Goal: Book appointment/travel/reservation

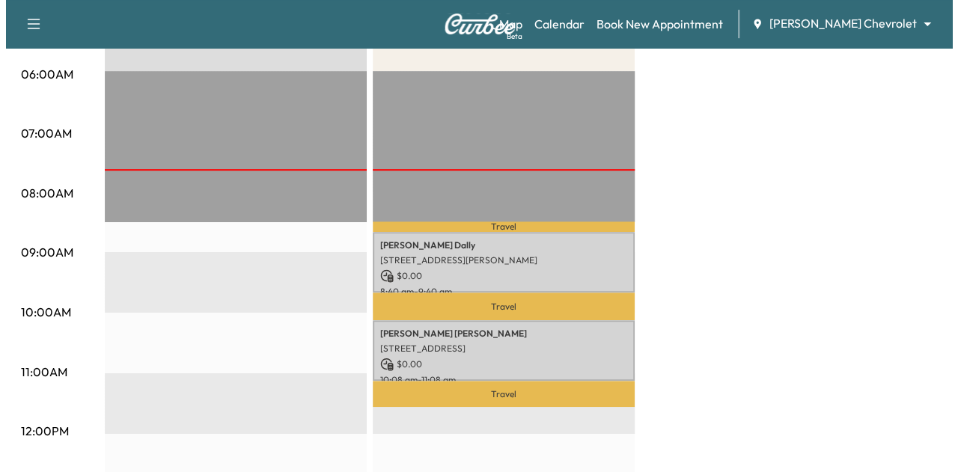
scroll to position [315, 0]
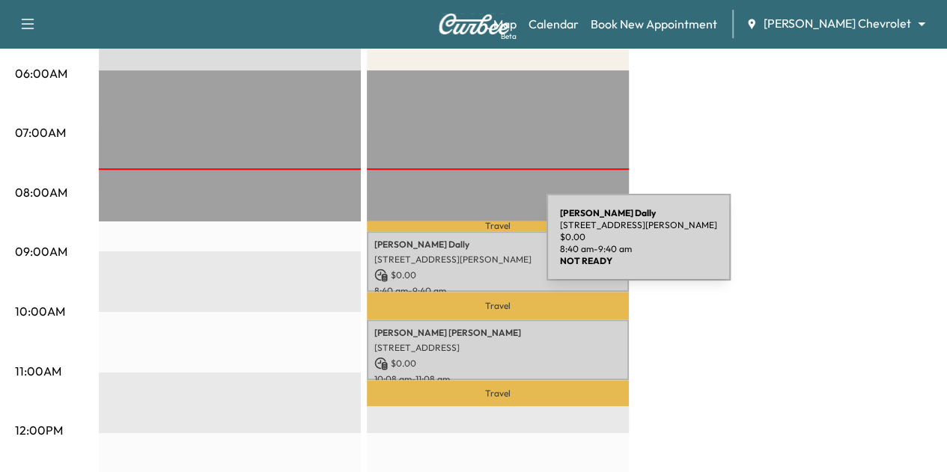
click at [436, 245] on p "[PERSON_NAME]" at bounding box center [497, 245] width 247 height 12
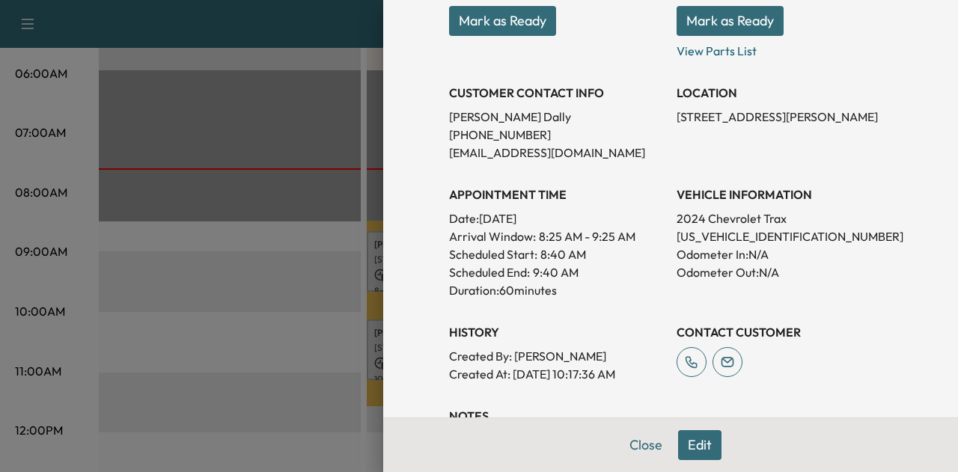
scroll to position [242, 0]
click at [638, 451] on button "Close" at bounding box center [646, 445] width 52 height 30
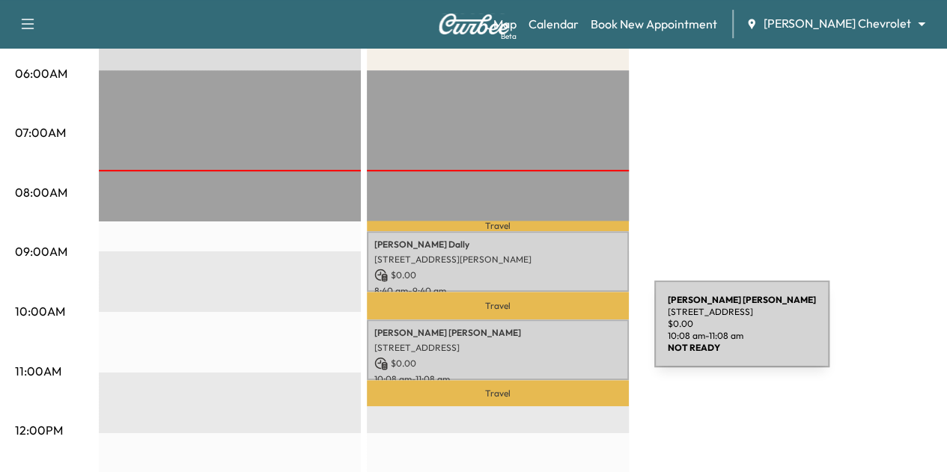
click at [542, 333] on p "[PERSON_NAME]" at bounding box center [497, 333] width 247 height 12
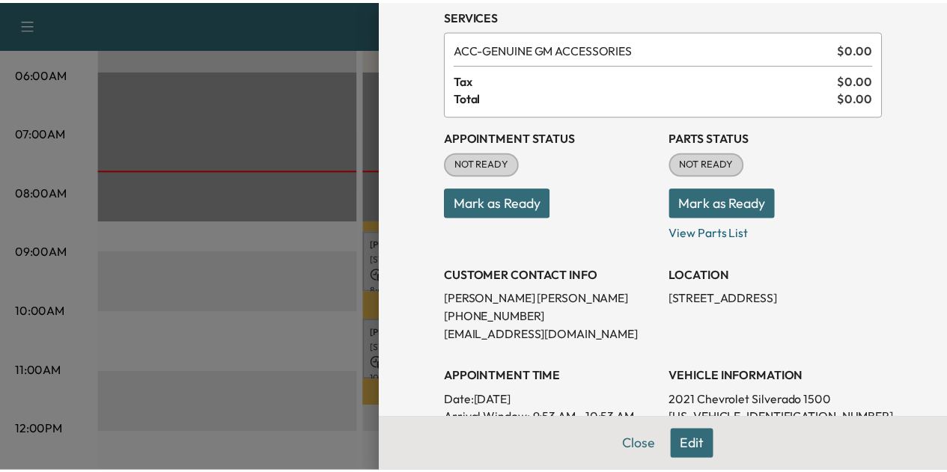
scroll to position [50, 0]
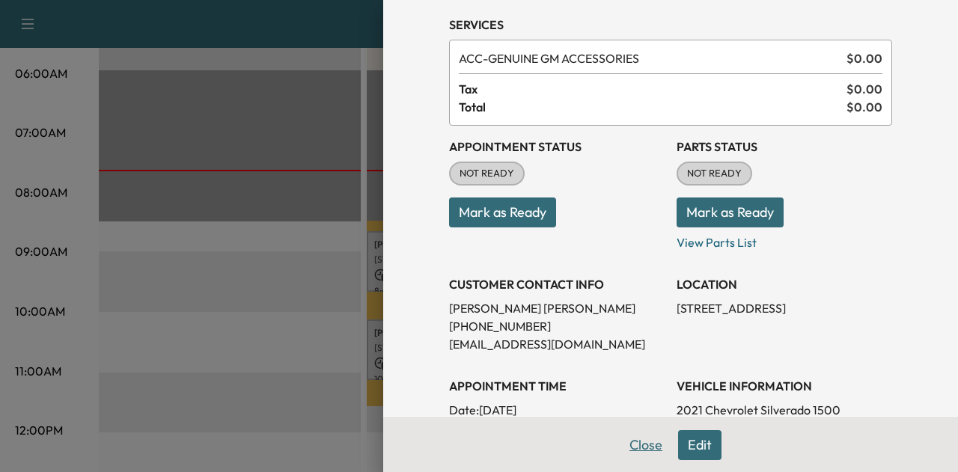
click at [634, 439] on button "Close" at bounding box center [646, 445] width 52 height 30
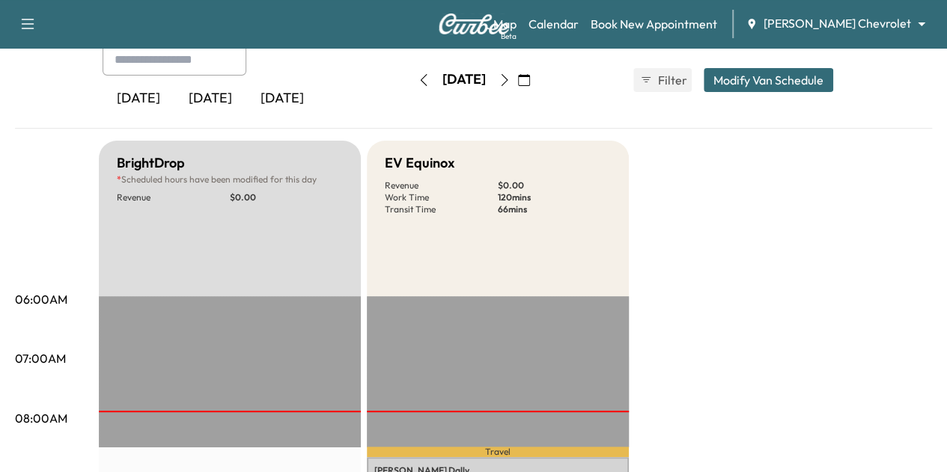
scroll to position [0, 0]
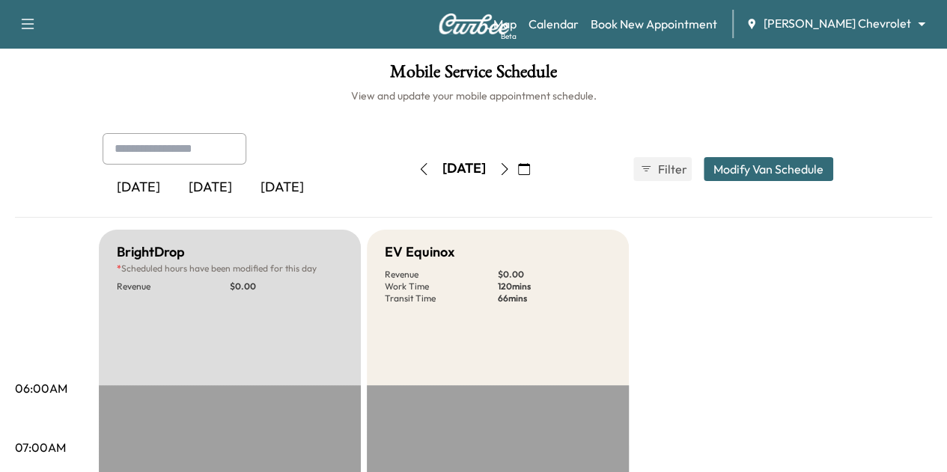
click at [411, 161] on button "button" at bounding box center [423, 169] width 25 height 24
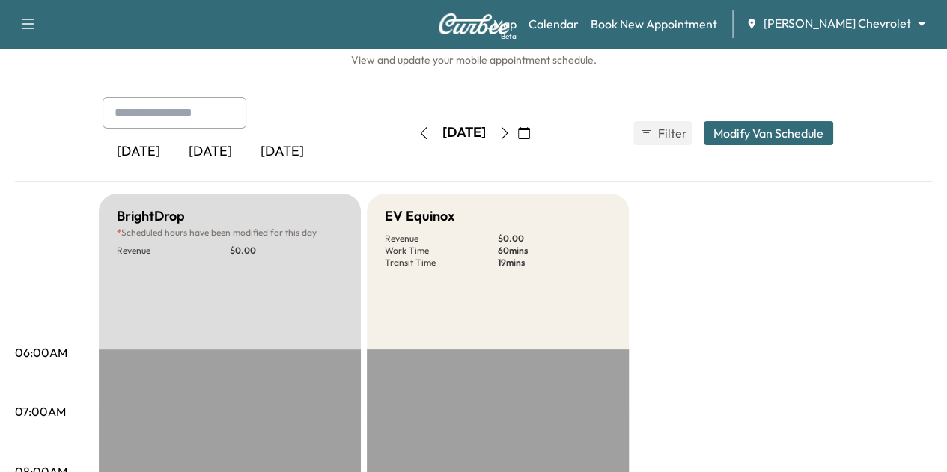
click at [418, 135] on icon "button" at bounding box center [424, 133] width 12 height 12
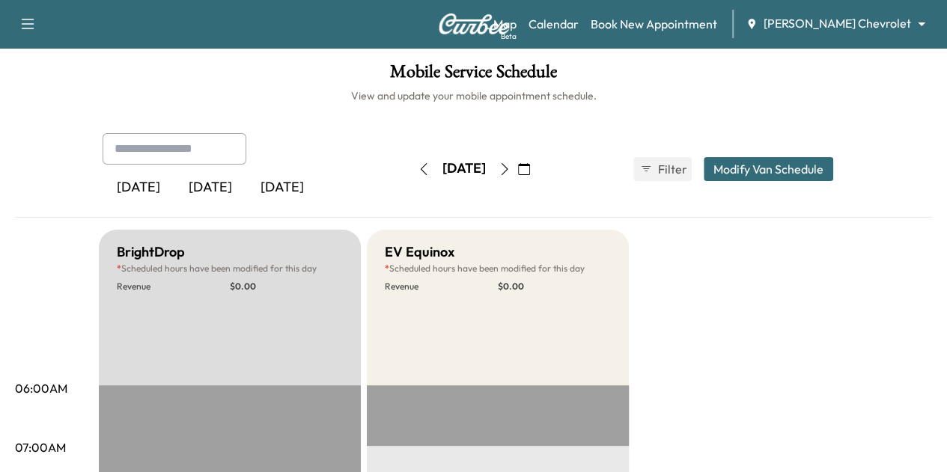
click at [418, 164] on icon "button" at bounding box center [424, 169] width 12 height 12
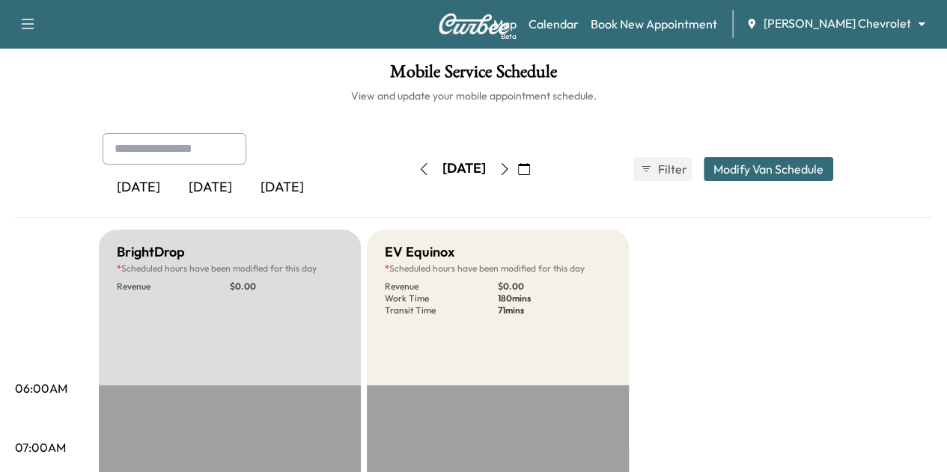
click at [510, 169] on icon "button" at bounding box center [504, 169] width 12 height 12
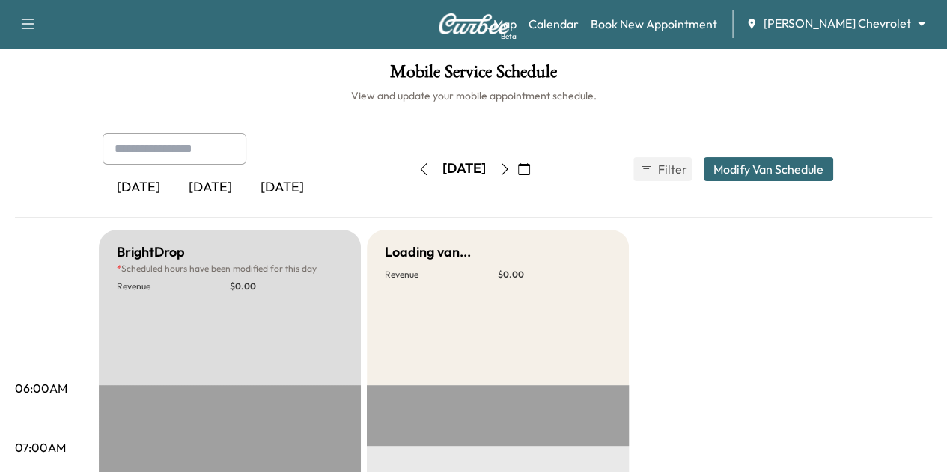
click at [817, 35] on div "Map Beta Calendar Book New Appointment [PERSON_NAME] Chevrolet ******** ​" at bounding box center [714, 24] width 442 height 28
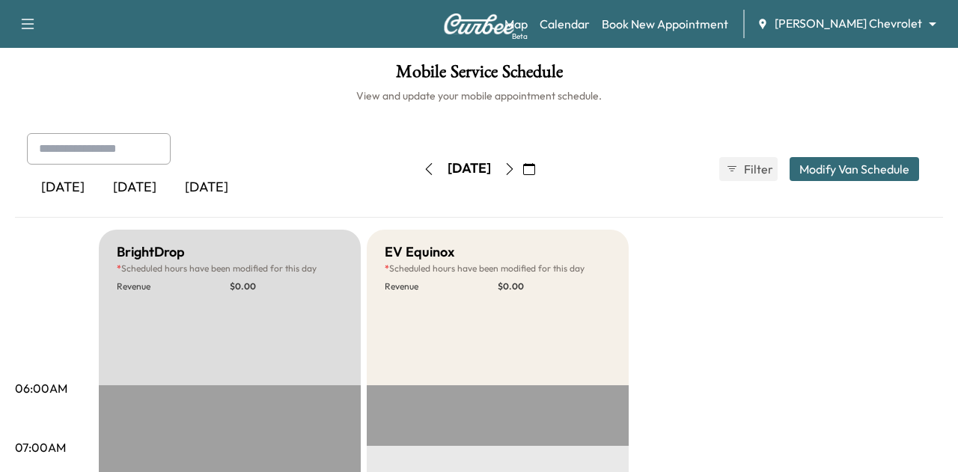
click at [835, 22] on body "Support Log Out Map Beta Calendar Book New Appointment [PERSON_NAME] Chevrolet …" at bounding box center [479, 236] width 958 height 472
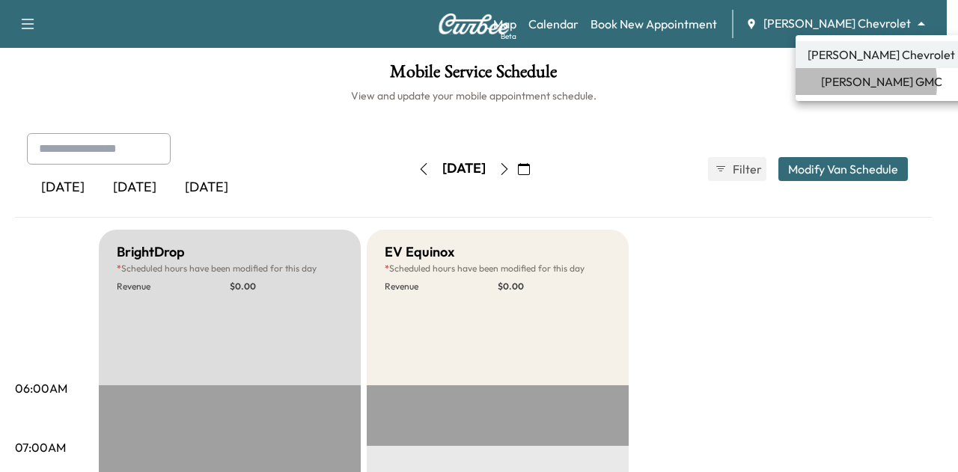
click at [837, 83] on span "[PERSON_NAME] GMC" at bounding box center [881, 82] width 121 height 18
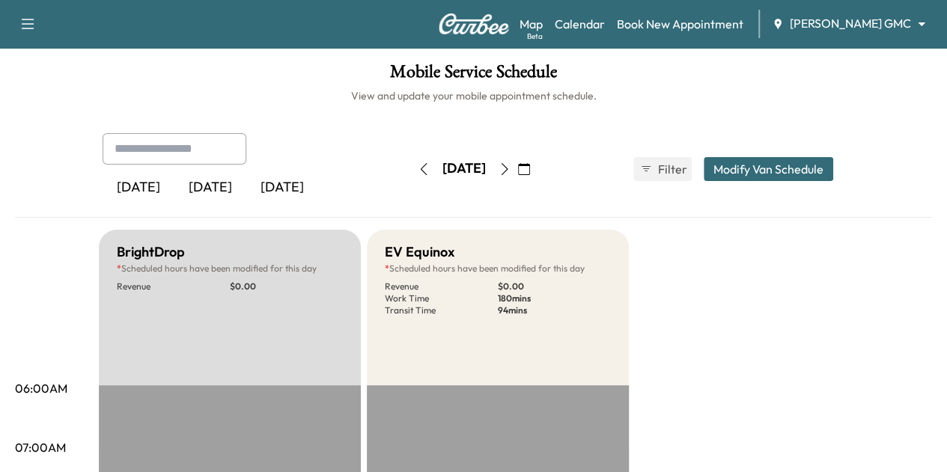
click at [420, 173] on icon "button" at bounding box center [423, 169] width 7 height 12
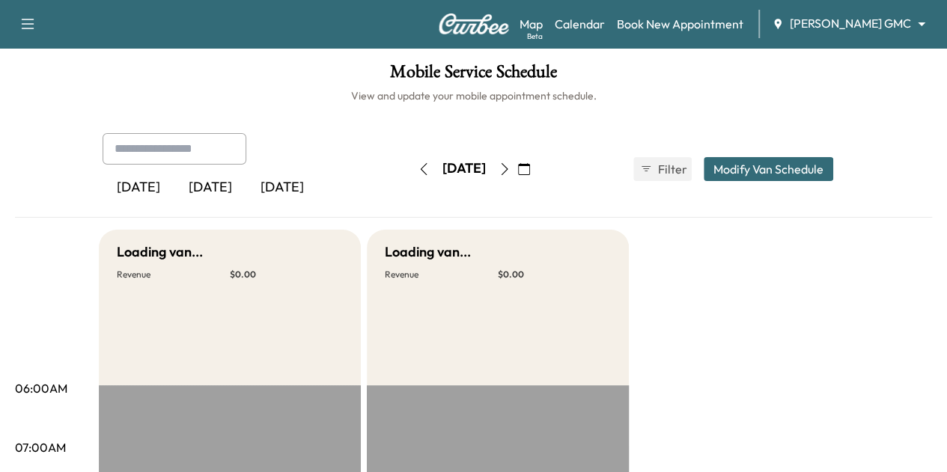
click at [411, 173] on button "button" at bounding box center [423, 169] width 25 height 24
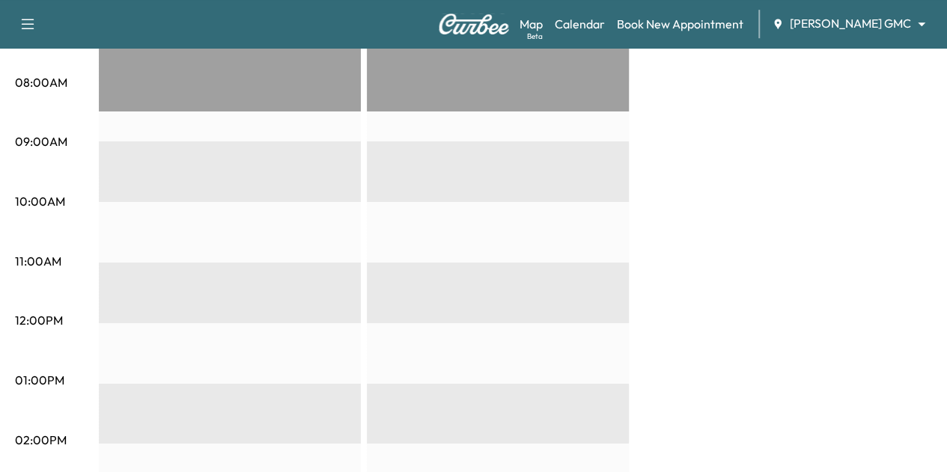
scroll to position [431, 0]
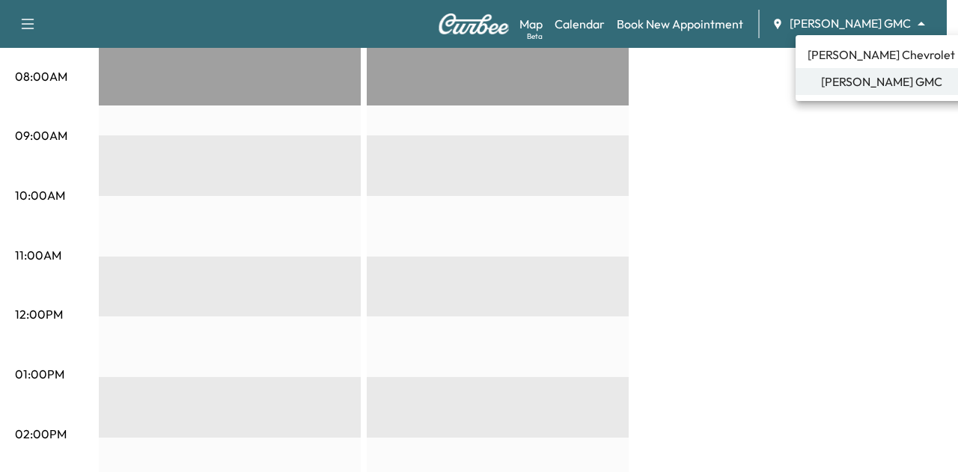
click at [843, 64] on li "[PERSON_NAME] Chevrolet" at bounding box center [881, 54] width 171 height 27
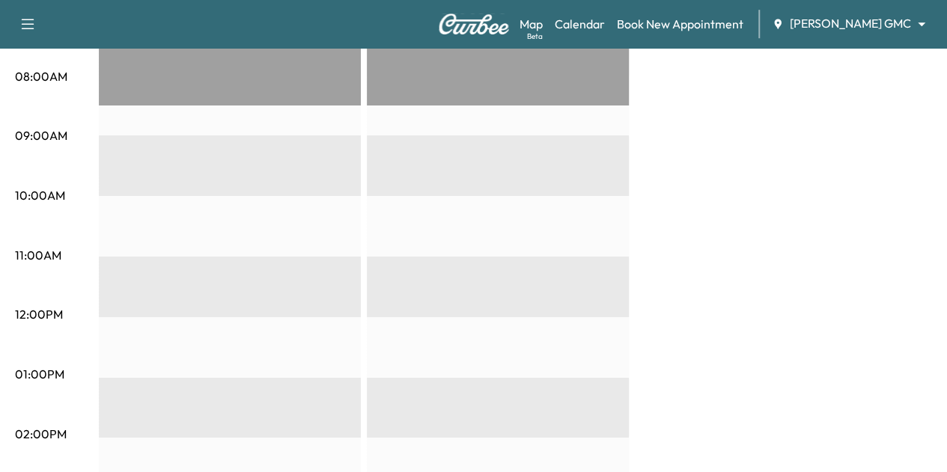
scroll to position [0, 0]
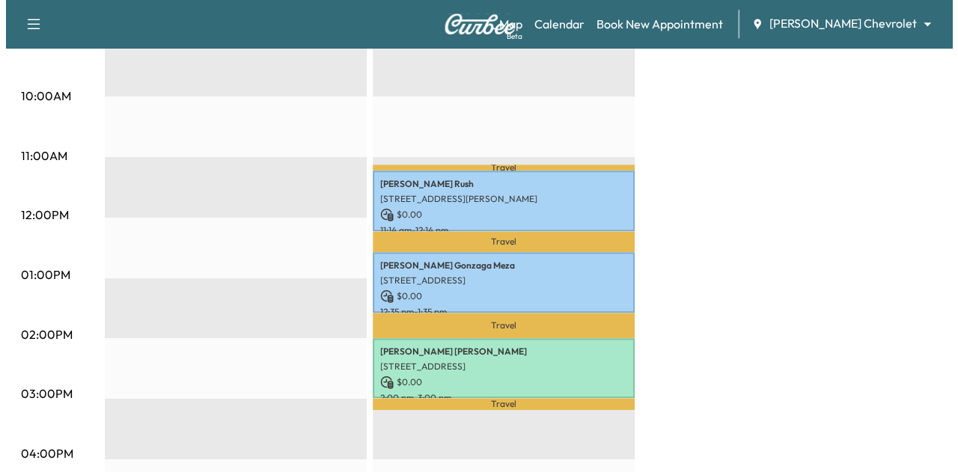
scroll to position [562, 0]
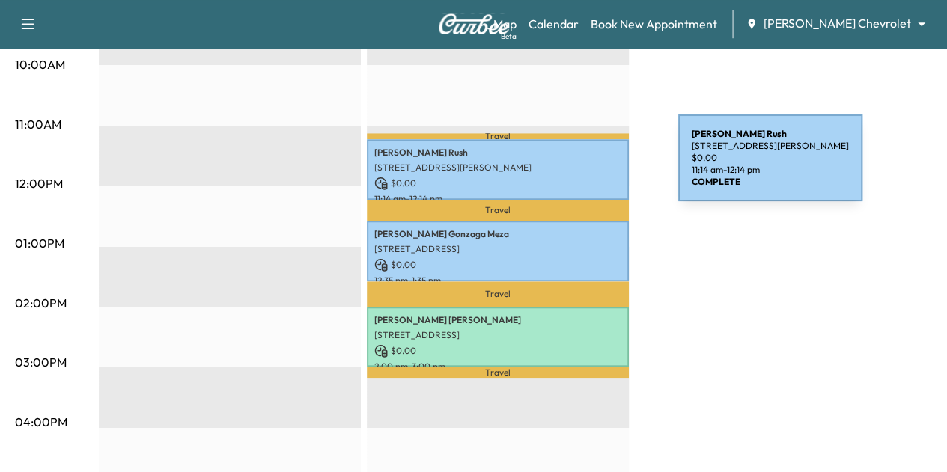
click at [566, 167] on p "[STREET_ADDRESS][PERSON_NAME]" at bounding box center [497, 168] width 247 height 12
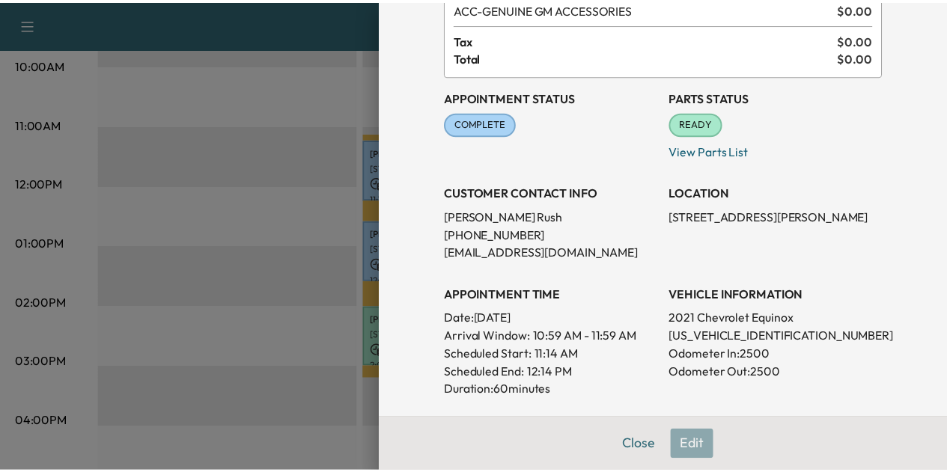
scroll to position [81, 0]
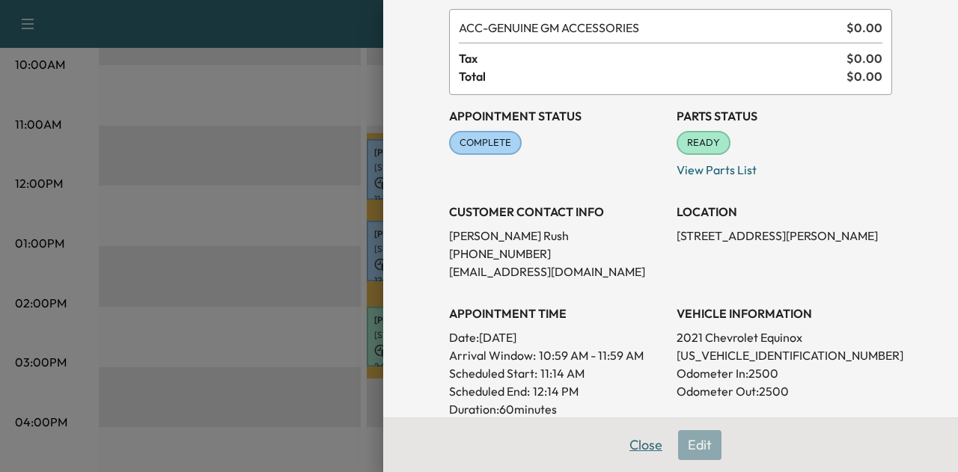
click at [626, 447] on button "Close" at bounding box center [646, 445] width 52 height 30
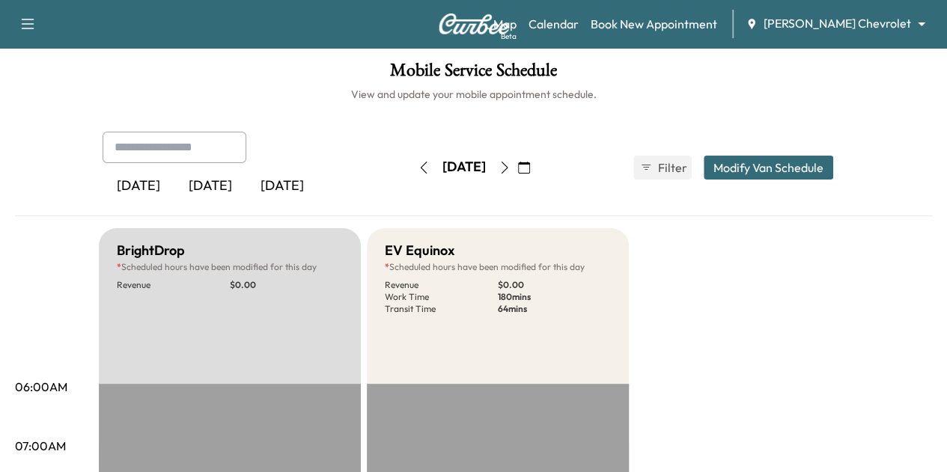
scroll to position [0, 0]
click at [517, 161] on button "button" at bounding box center [504, 169] width 25 height 24
click at [510, 168] on icon "button" at bounding box center [504, 169] width 12 height 12
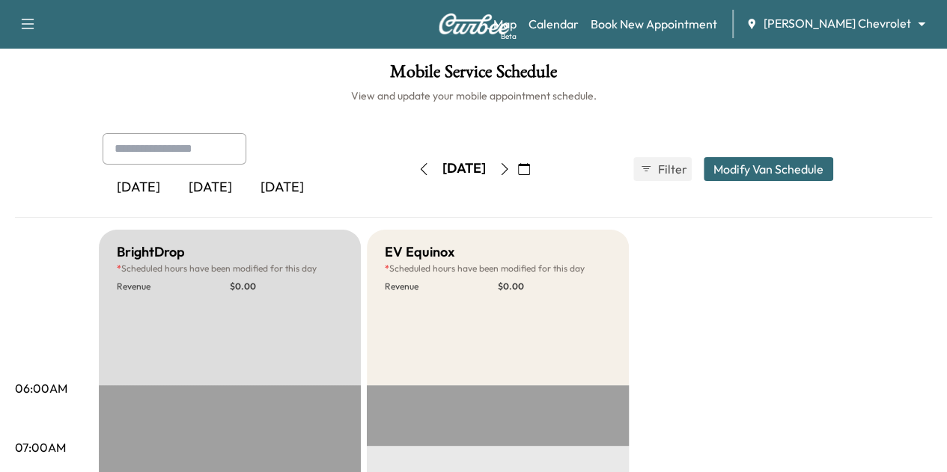
click at [510, 167] on icon "button" at bounding box center [504, 169] width 12 height 12
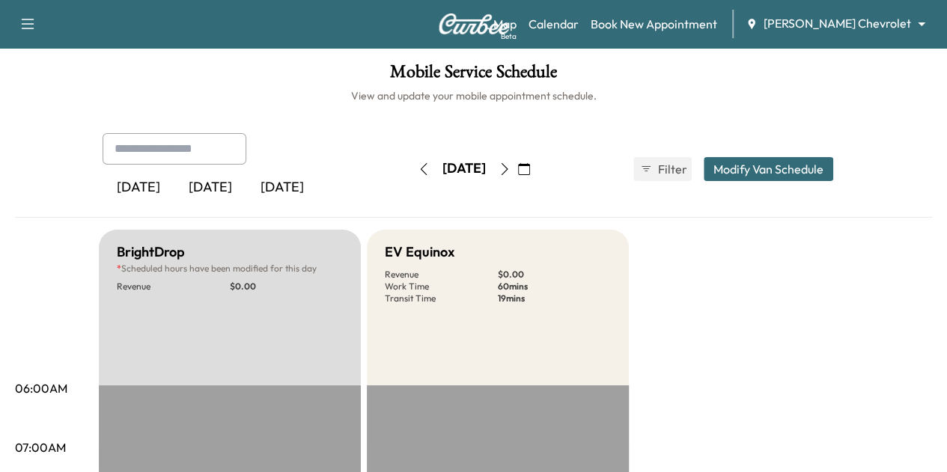
click at [507, 164] on icon "button" at bounding box center [504, 169] width 7 height 12
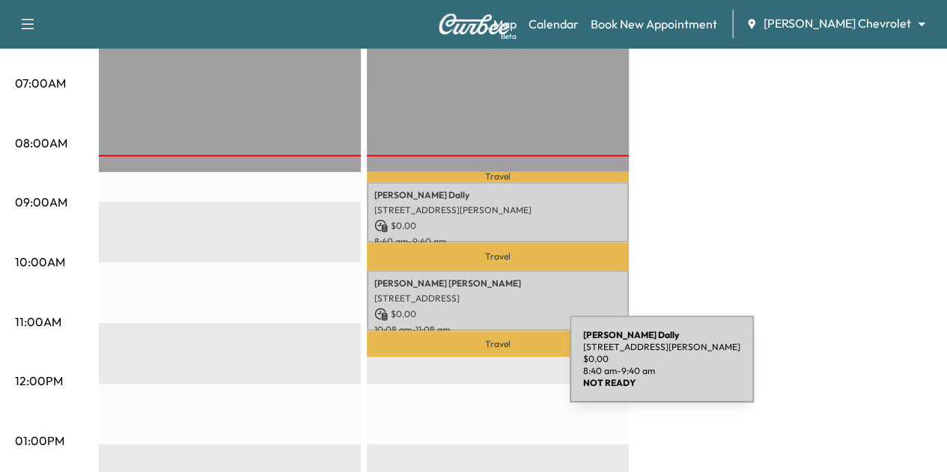
scroll to position [364, 0]
